Goal: Task Accomplishment & Management: Use online tool/utility

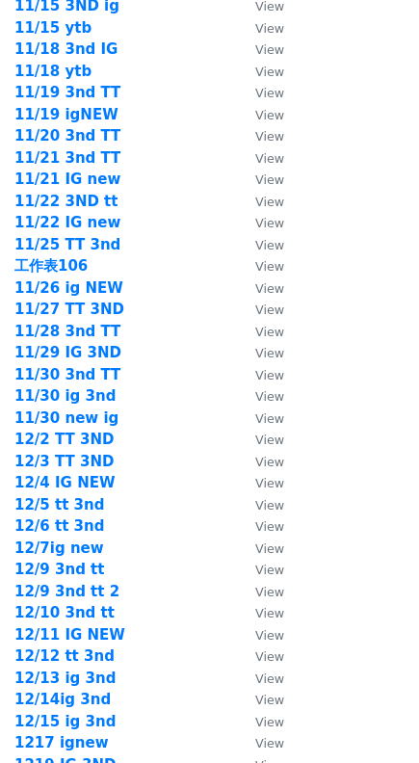
scroll to position [2681, 0]
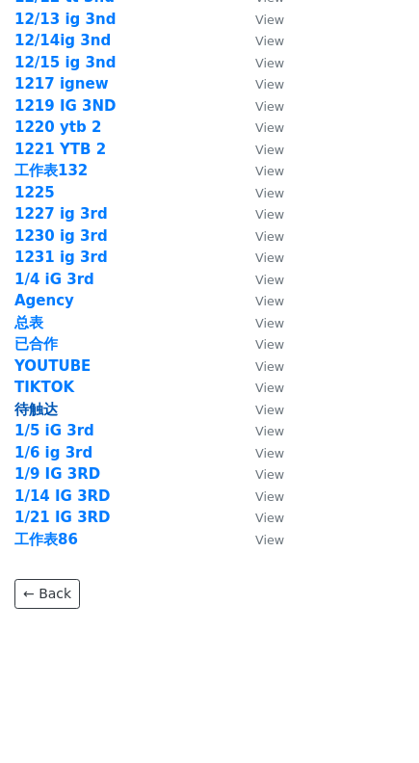
click at [52, 407] on strong "待触达" at bounding box center [35, 409] width 43 height 17
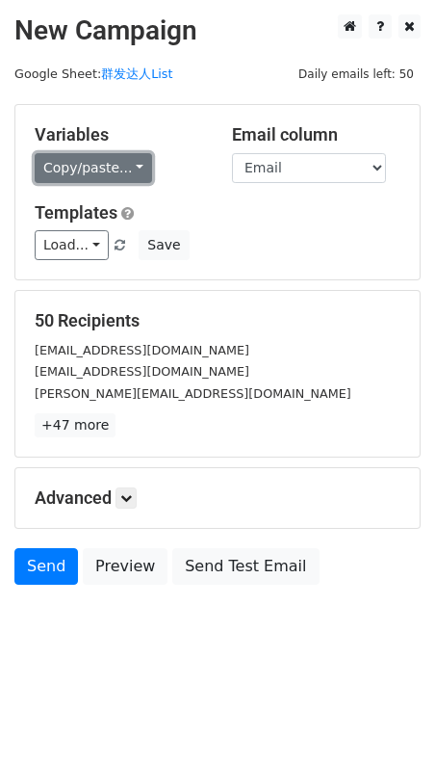
click at [118, 173] on link "Copy/paste..." at bounding box center [93, 168] width 117 height 30
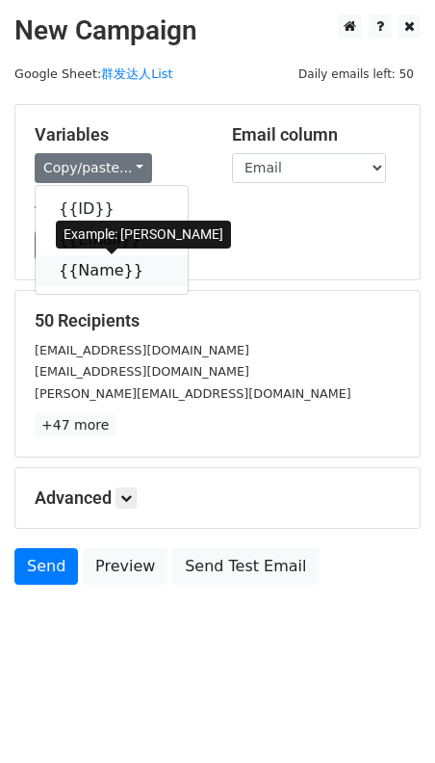
click at [97, 268] on link "{{Name}}" at bounding box center [112, 270] width 152 height 31
